Goal: Use online tool/utility: Utilize a website feature to perform a specific function

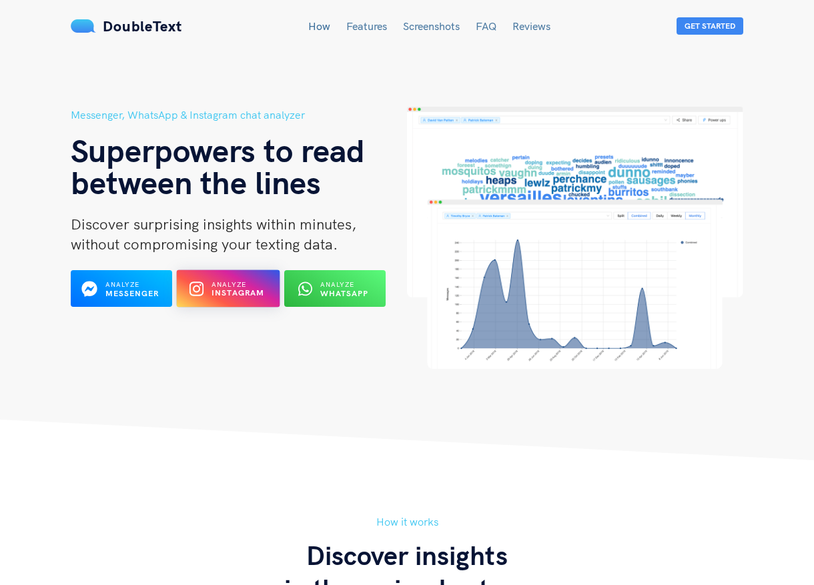
click at [222, 292] on b "Instagram" at bounding box center [238, 293] width 53 height 10
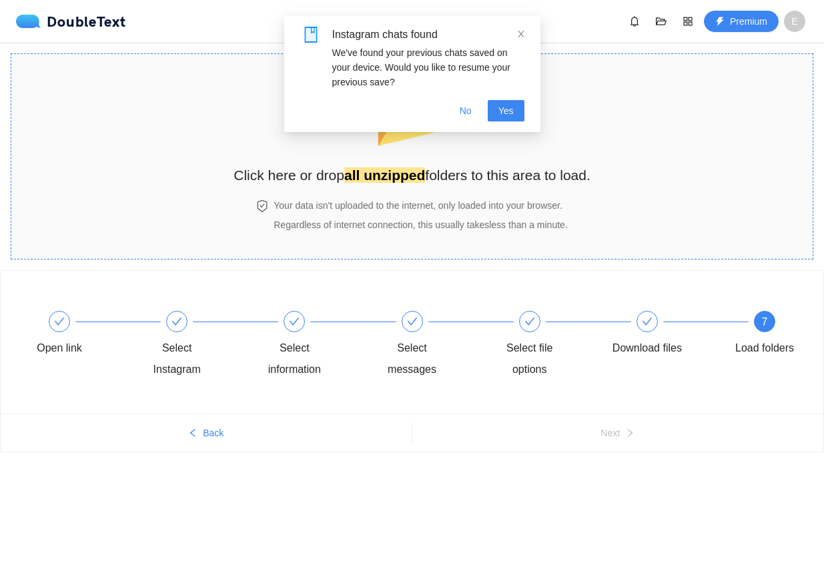
click at [428, 194] on div "📂 Click here or drop all unzipped folders to this area to load. Your data isn't…" at bounding box center [412, 156] width 357 height 178
click at [512, 33] on div "Instagram chats found" at bounding box center [428, 35] width 192 height 16
click at [382, 175] on strong "all unzipped" at bounding box center [384, 175] width 81 height 15
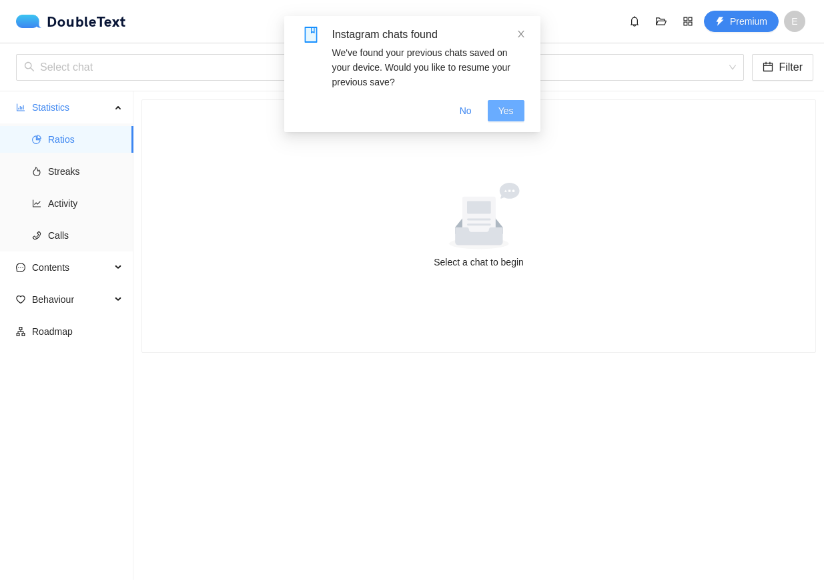
click at [506, 108] on span "Yes" at bounding box center [506, 110] width 15 height 15
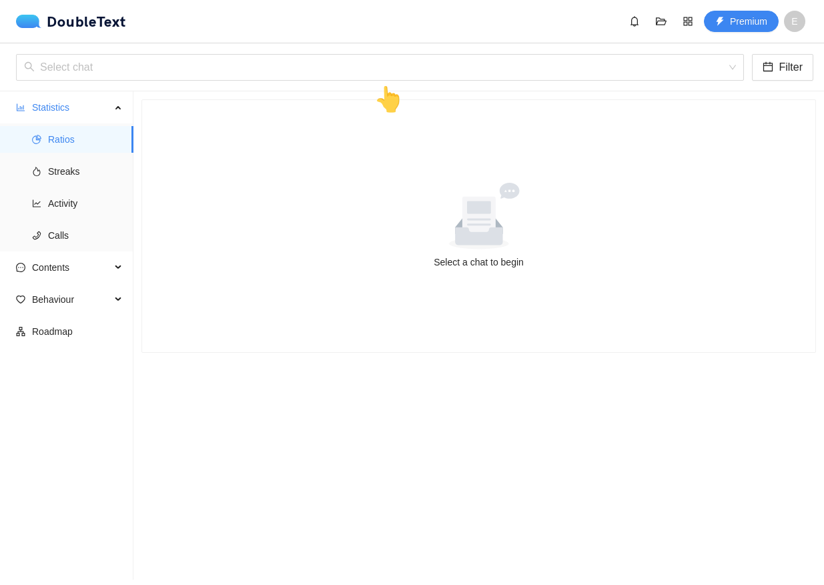
click at [481, 256] on div "Select a chat to begin" at bounding box center [478, 262] width 641 height 15
click at [465, 228] on icon at bounding box center [478, 219] width 33 height 45
click at [394, 96] on div "👆" at bounding box center [389, 100] width 30 height 38
click at [370, 55] on input "search" at bounding box center [375, 67] width 703 height 25
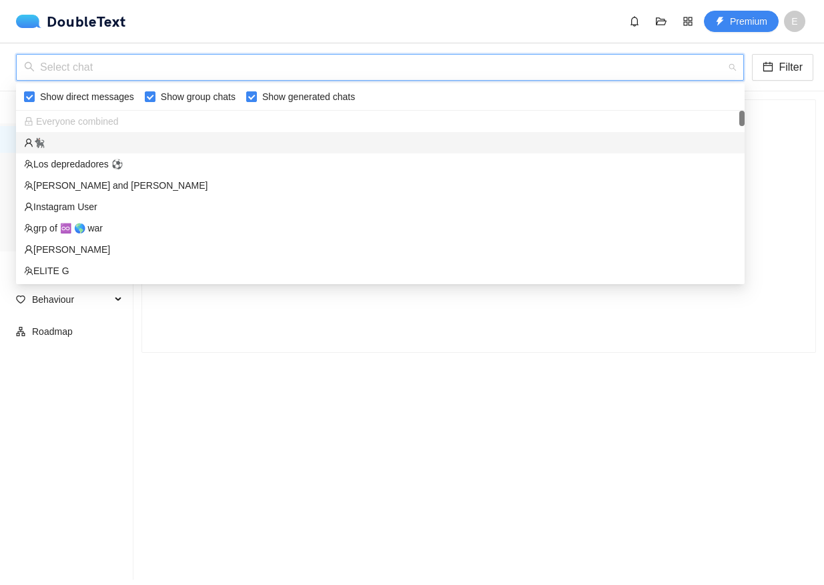
click at [57, 142] on div "🐈‍⬛" at bounding box center [380, 142] width 713 height 15
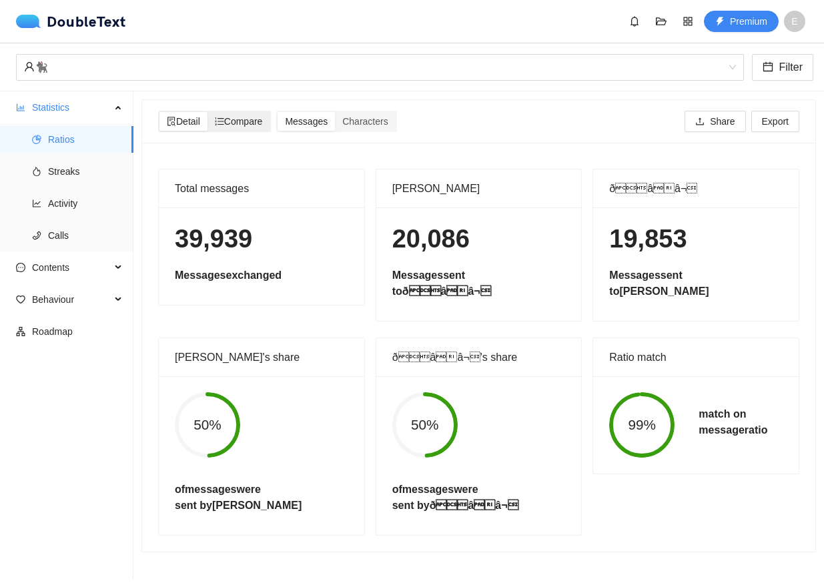
click at [250, 123] on span "Compare" at bounding box center [239, 121] width 48 height 11
click at [208, 112] on input "Compare" at bounding box center [208, 112] width 0 height 0
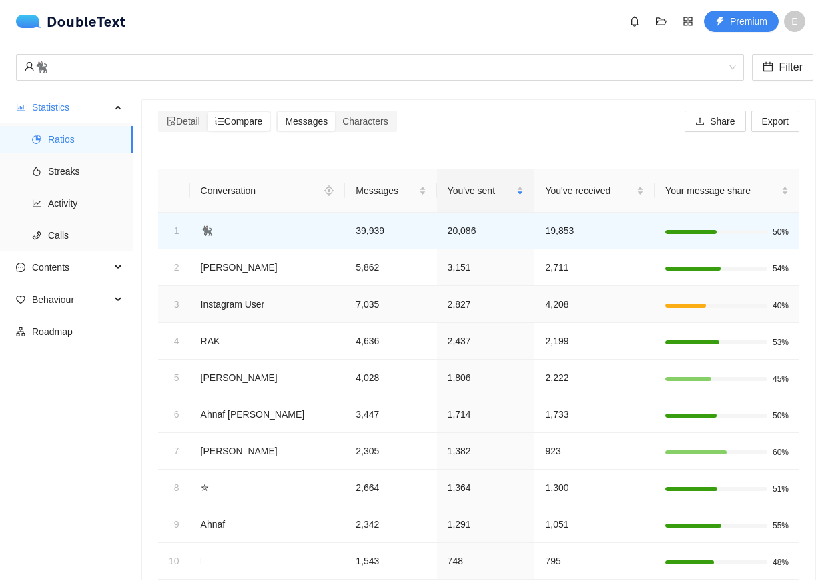
click at [684, 308] on div at bounding box center [726, 305] width 123 height 13
click at [317, 123] on span "Messages" at bounding box center [306, 121] width 43 height 11
click at [278, 112] on input "Messages" at bounding box center [278, 112] width 0 height 0
click at [360, 123] on span "Characters" at bounding box center [364, 121] width 45 height 11
click at [335, 112] on input "Characters" at bounding box center [335, 112] width 0 height 0
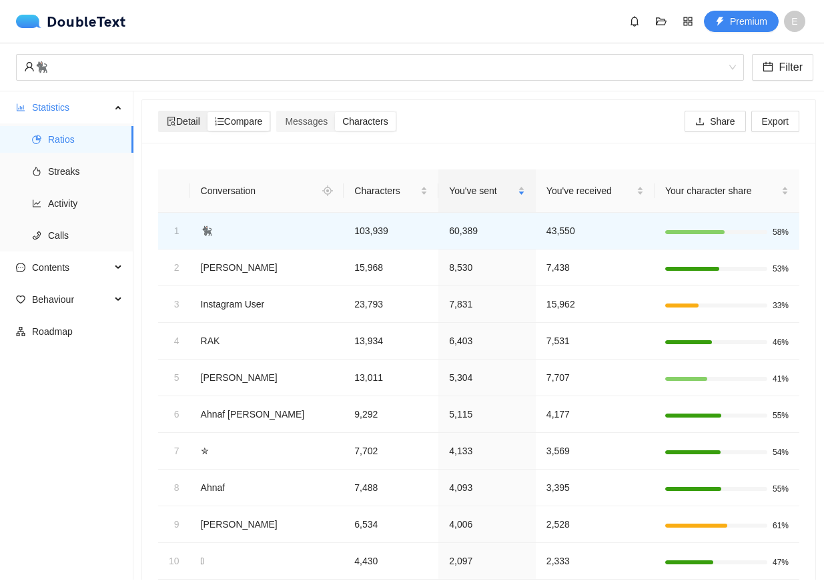
click at [200, 120] on span "Detail" at bounding box center [183, 121] width 33 height 11
click at [159, 112] on input "Detail" at bounding box center [159, 112] width 0 height 0
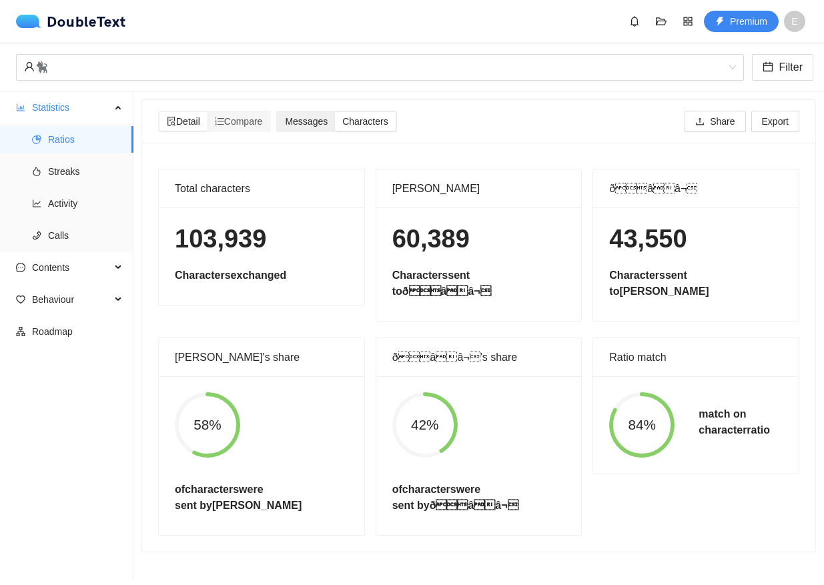
click at [318, 122] on span "Messages" at bounding box center [306, 121] width 43 height 11
click at [278, 112] on input "Messages" at bounding box center [278, 112] width 0 height 0
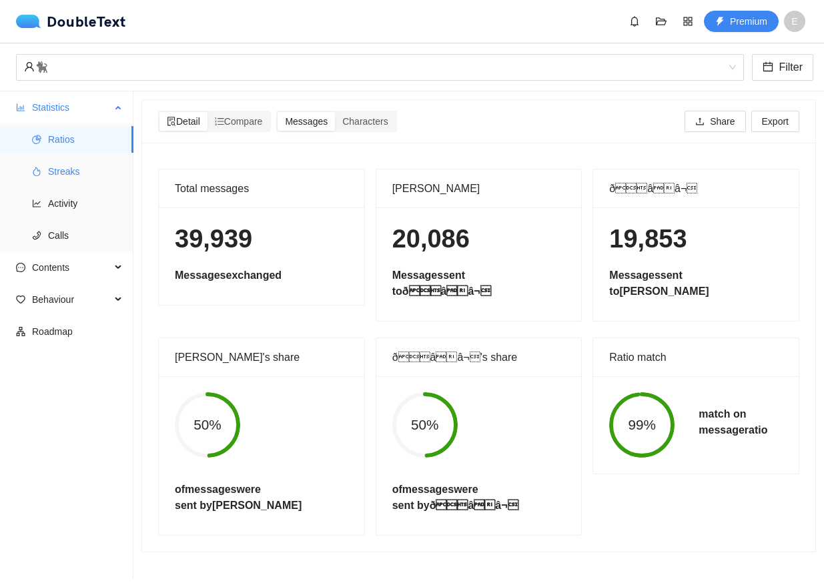
click at [69, 168] on span "Streaks" at bounding box center [85, 171] width 75 height 27
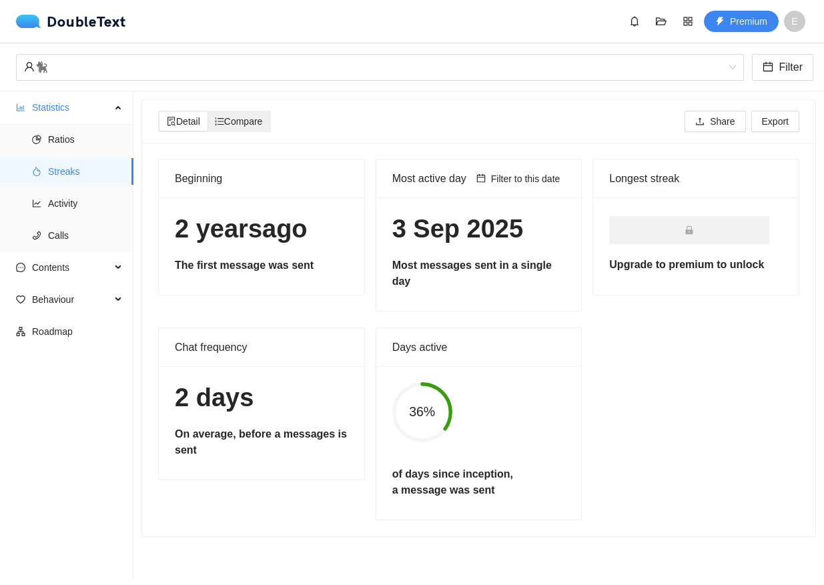
click at [245, 124] on span "Compare" at bounding box center [239, 121] width 48 height 11
click at [208, 112] on input "Compare" at bounding box center [208, 112] width 0 height 0
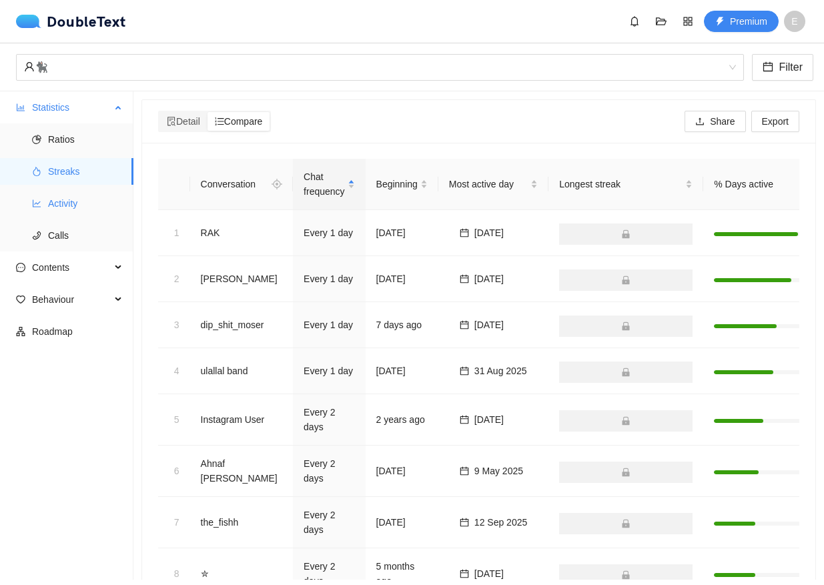
click at [77, 208] on span "Activity" at bounding box center [85, 203] width 75 height 27
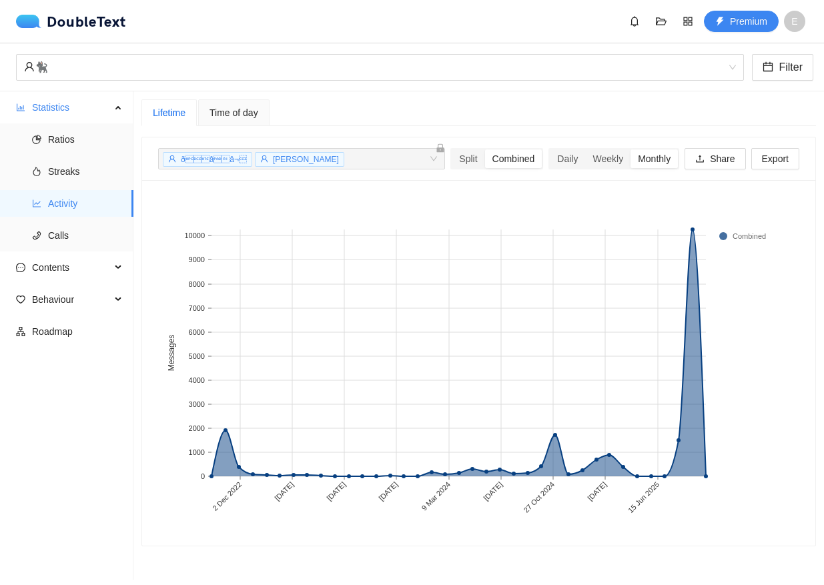
click at [230, 114] on span "Time of day" at bounding box center [234, 112] width 49 height 9
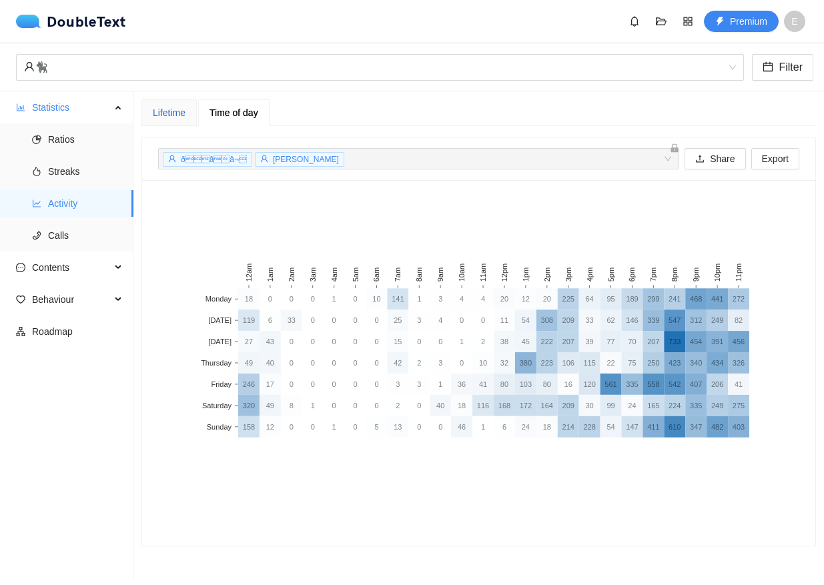
click at [159, 115] on div "Lifetime" at bounding box center [169, 112] width 33 height 15
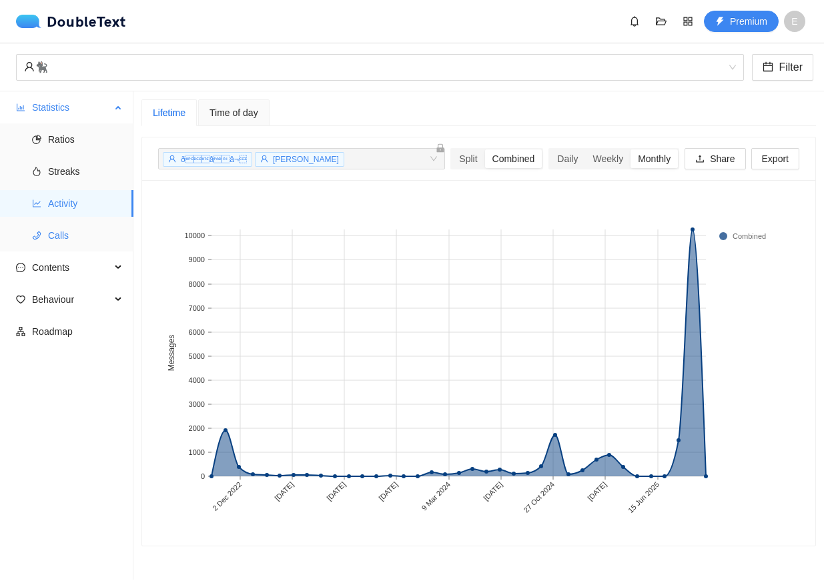
click at [71, 228] on span "Calls" at bounding box center [85, 235] width 75 height 27
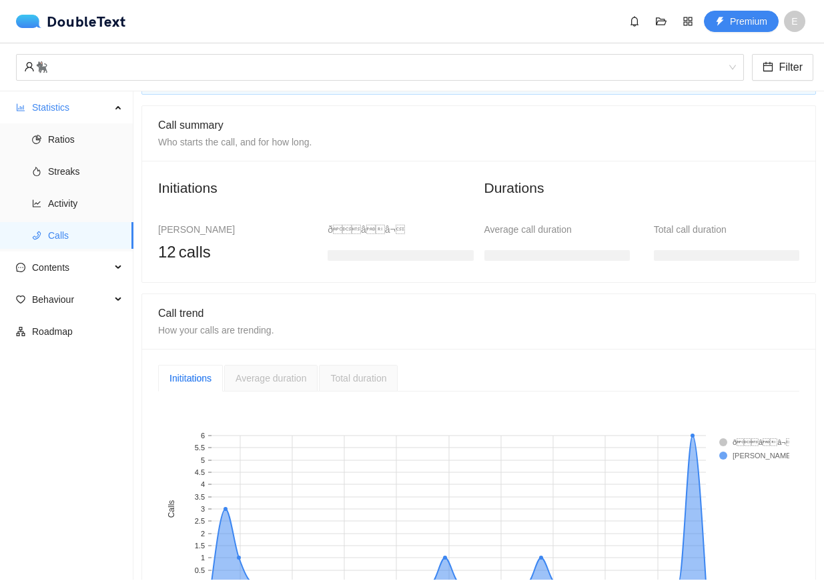
scroll to position [157, 0]
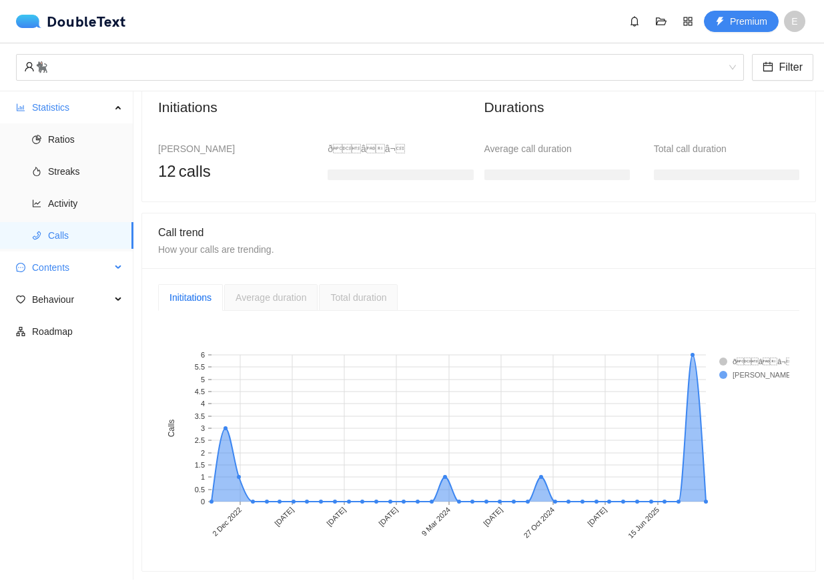
click at [53, 275] on span "Contents" at bounding box center [71, 267] width 79 height 27
click at [62, 303] on span "Word Cloud" at bounding box center [85, 299] width 75 height 27
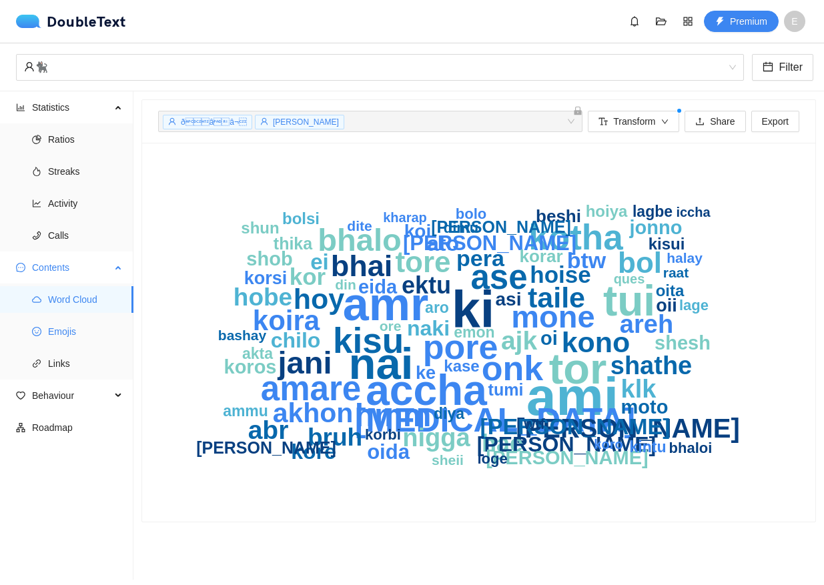
click at [70, 330] on span "Emojis" at bounding box center [85, 331] width 75 height 27
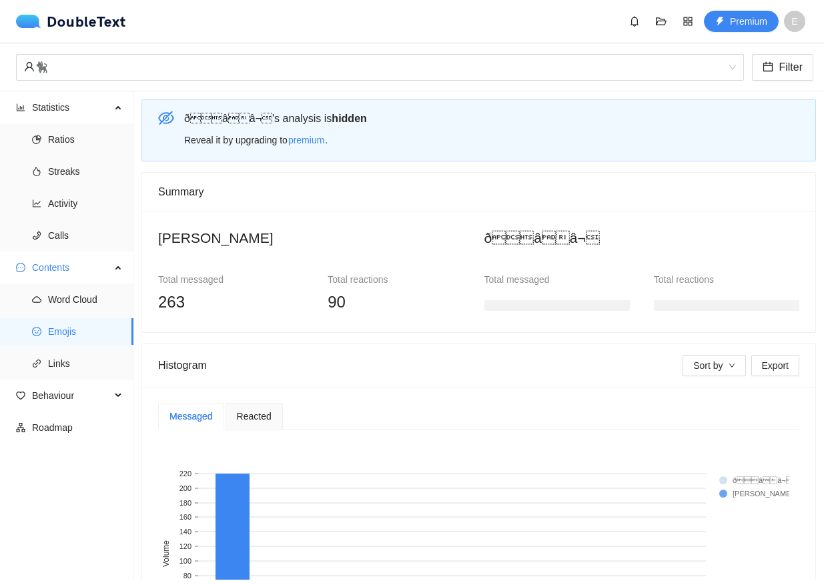
click at [265, 362] on div "Histogram" at bounding box center [420, 365] width 525 height 38
click at [58, 371] on span "Links" at bounding box center [85, 363] width 75 height 27
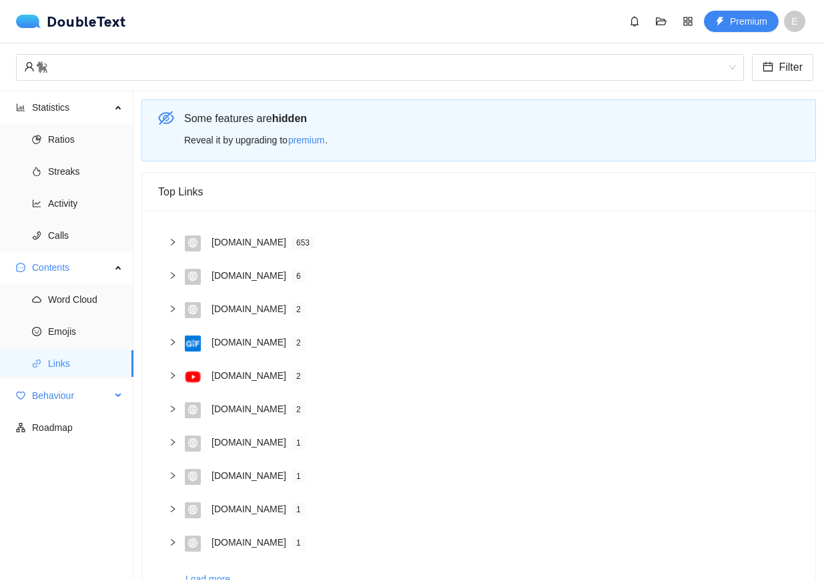
click at [77, 404] on span "Behaviour" at bounding box center [71, 395] width 79 height 27
click at [77, 426] on span "Engagement" at bounding box center [85, 427] width 75 height 27
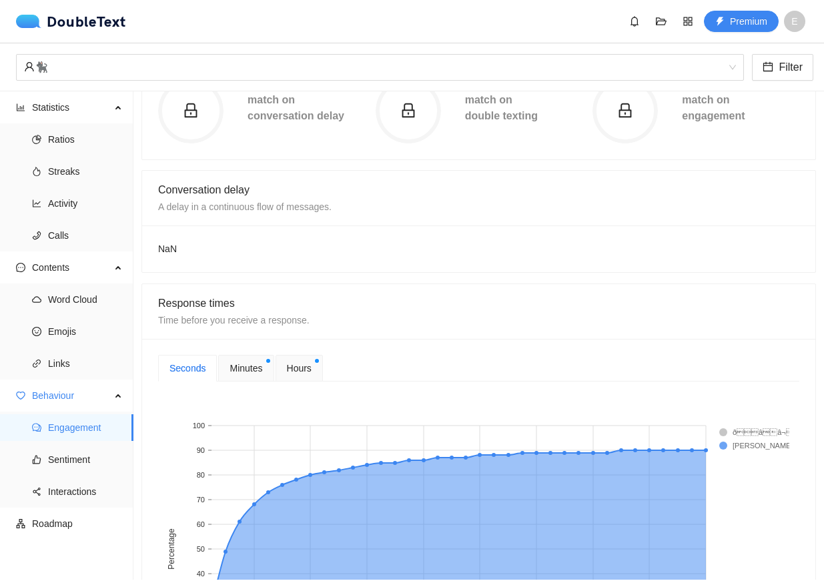
scroll to position [334, 0]
